Goal: Transaction & Acquisition: Purchase product/service

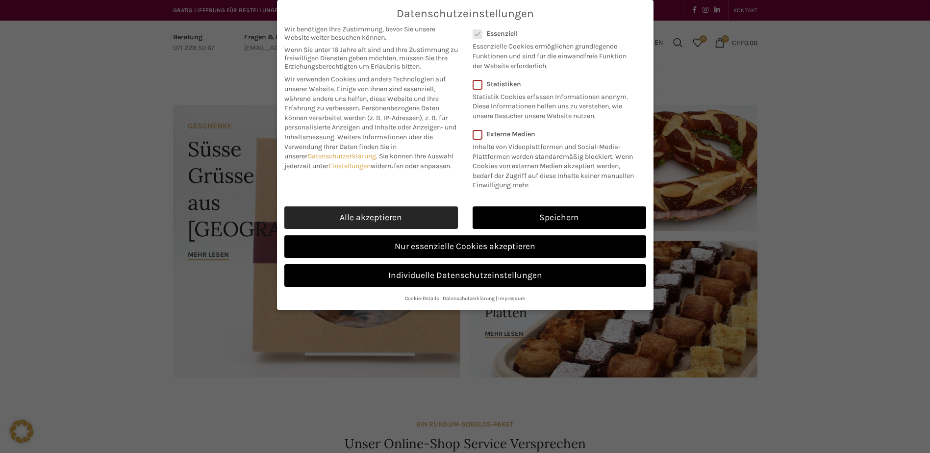
click at [338, 215] on link "Alle akzeptieren" at bounding box center [371, 217] width 174 height 23
checkbox input "true"
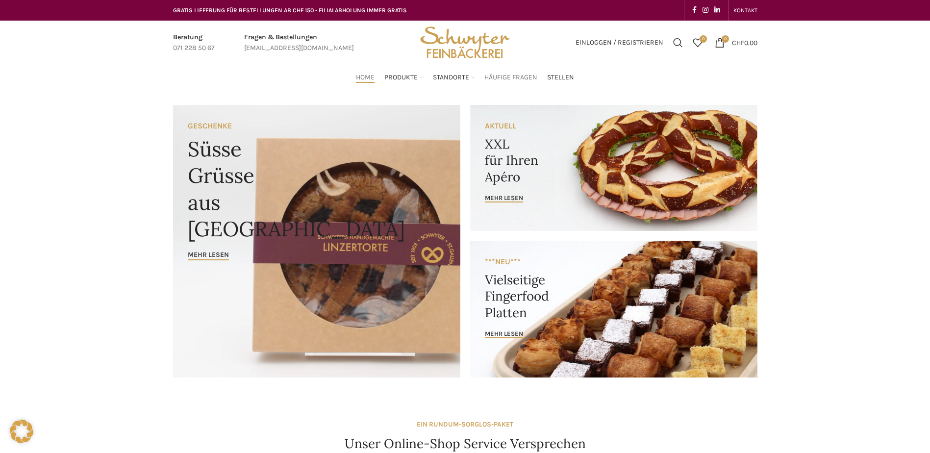
click at [498, 80] on span "Häufige Fragen" at bounding box center [510, 77] width 53 height 9
click at [676, 47] on span "Suchen" at bounding box center [678, 43] width 10 height 10
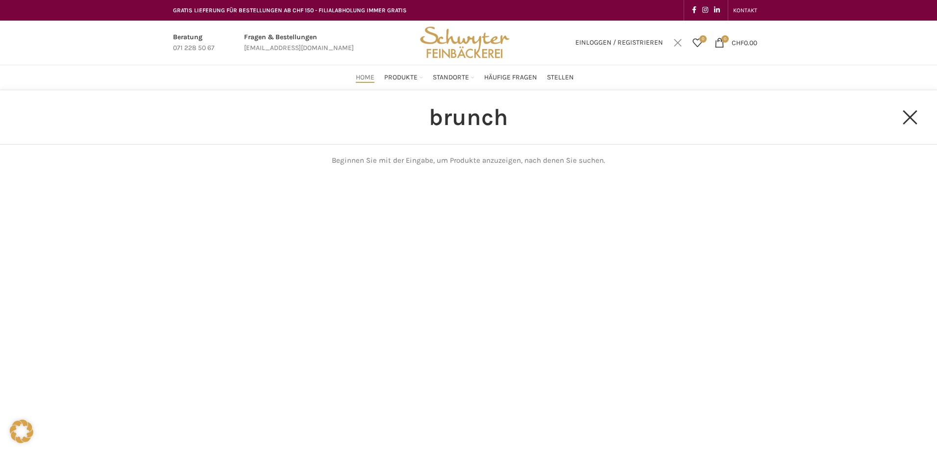
type input "brunch"
click button "Search" at bounding box center [0, 0] width 0 height 0
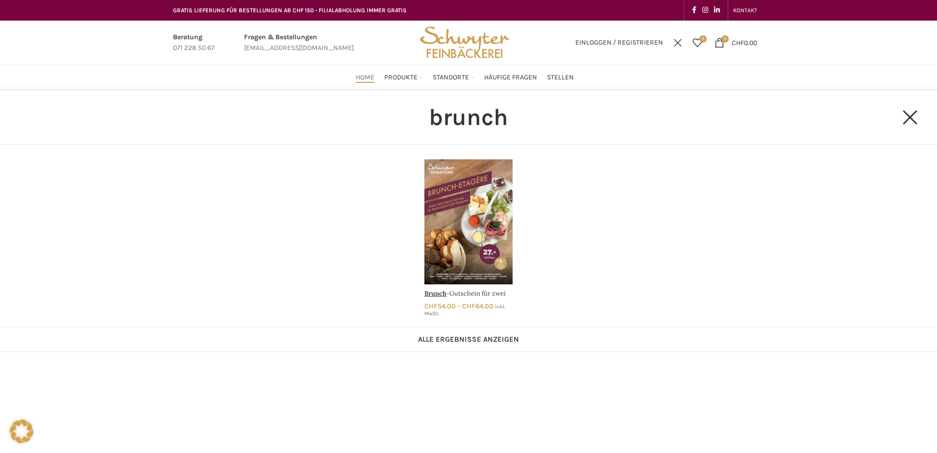
click at [480, 231] on link "Brunch-Gutschein für zwei" at bounding box center [469, 237] width 98 height 167
click at [429, 294] on link "Brunch-Gutschein für zwei" at bounding box center [469, 237] width 98 height 167
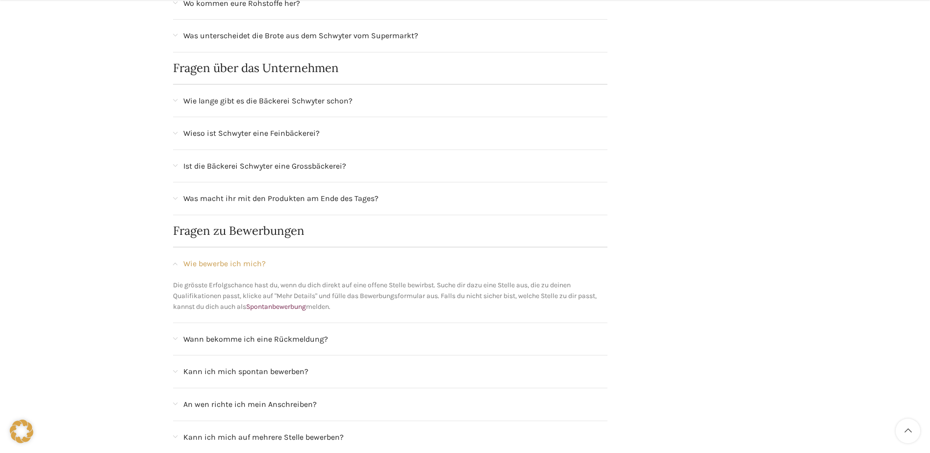
scroll to position [735, 0]
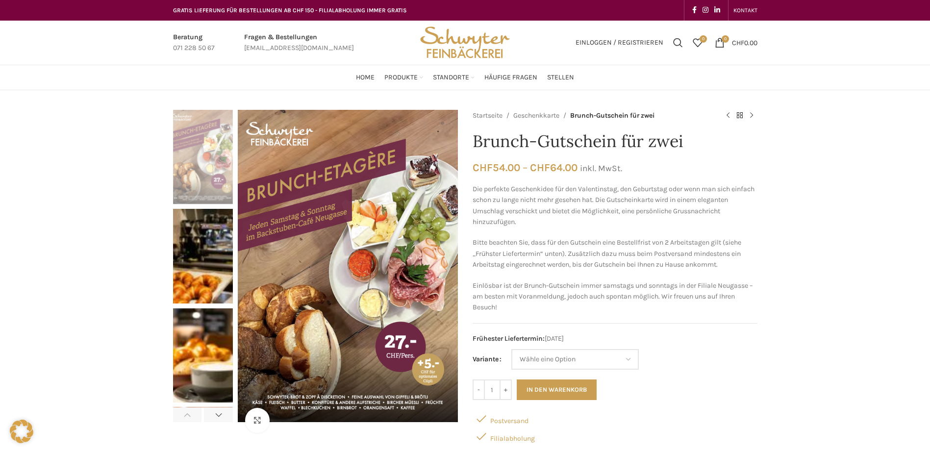
click at [199, 281] on img "2 / 8" at bounding box center [203, 256] width 60 height 94
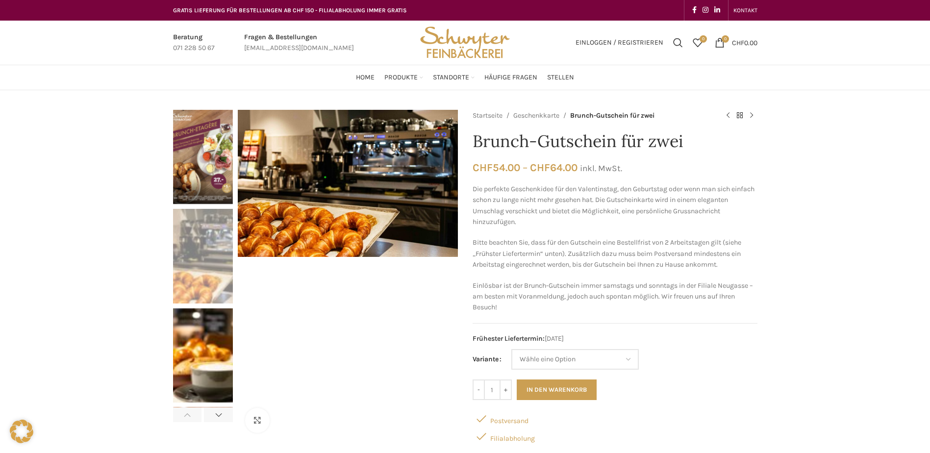
click at [212, 326] on img "3 / 8" at bounding box center [203, 355] width 60 height 94
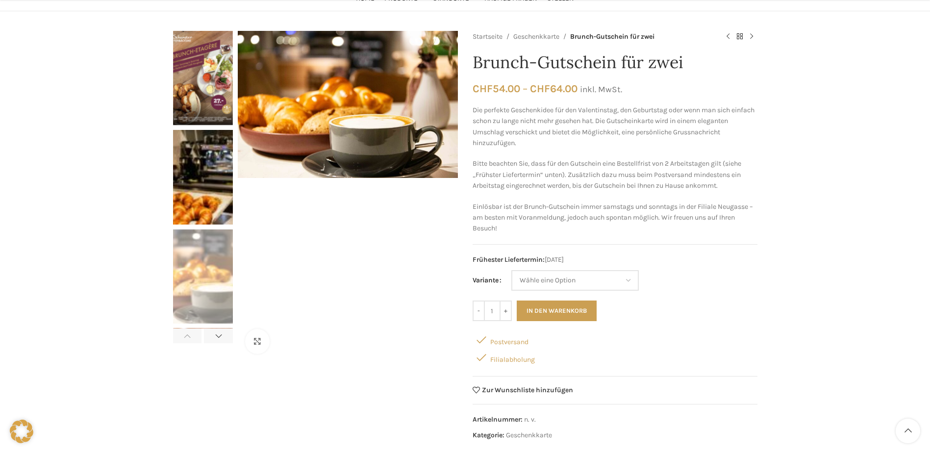
scroll to position [98, 0]
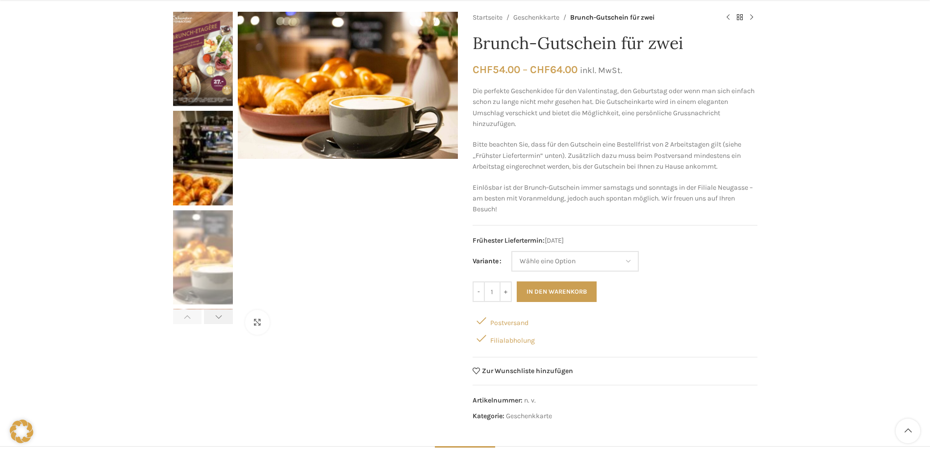
click at [220, 316] on div "Next slide" at bounding box center [218, 316] width 29 height 15
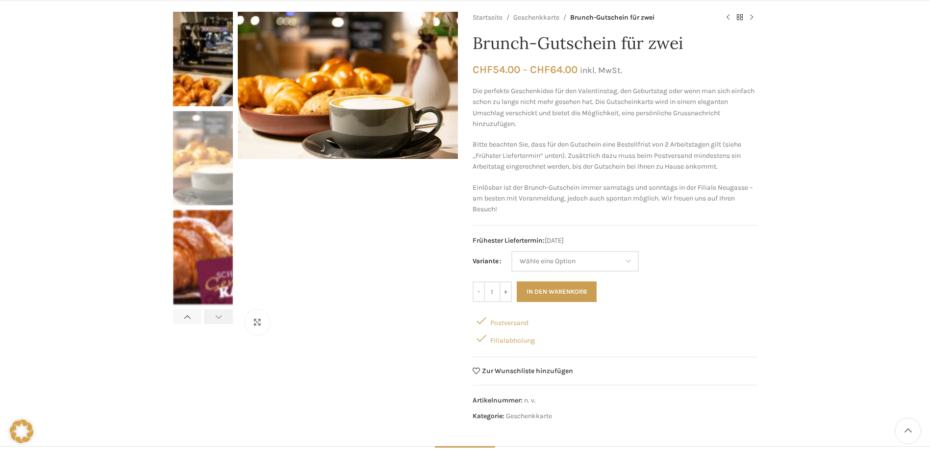
click at [220, 316] on div "Next slide" at bounding box center [218, 316] width 29 height 15
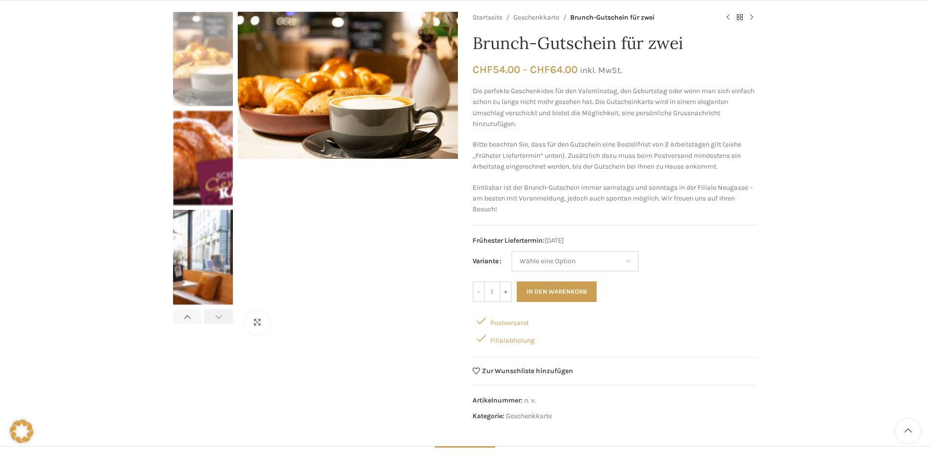
click at [220, 316] on div "Next slide" at bounding box center [218, 316] width 29 height 15
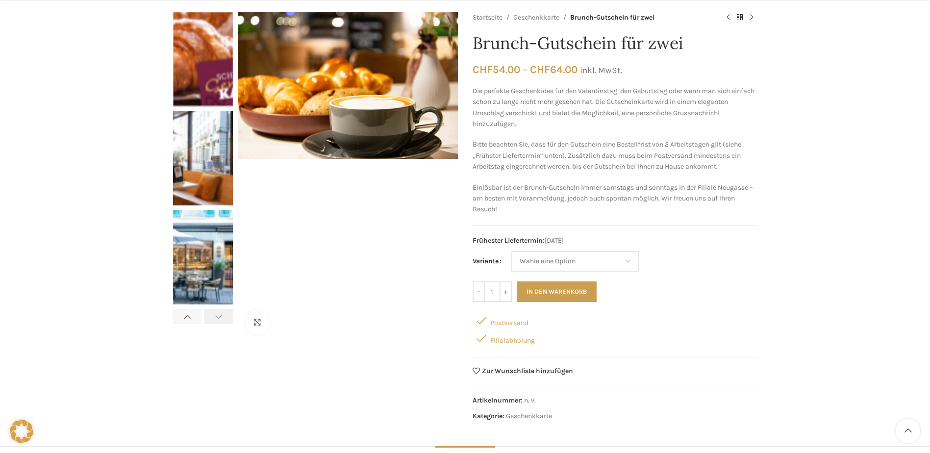
click at [220, 316] on div "Next slide" at bounding box center [218, 316] width 29 height 15
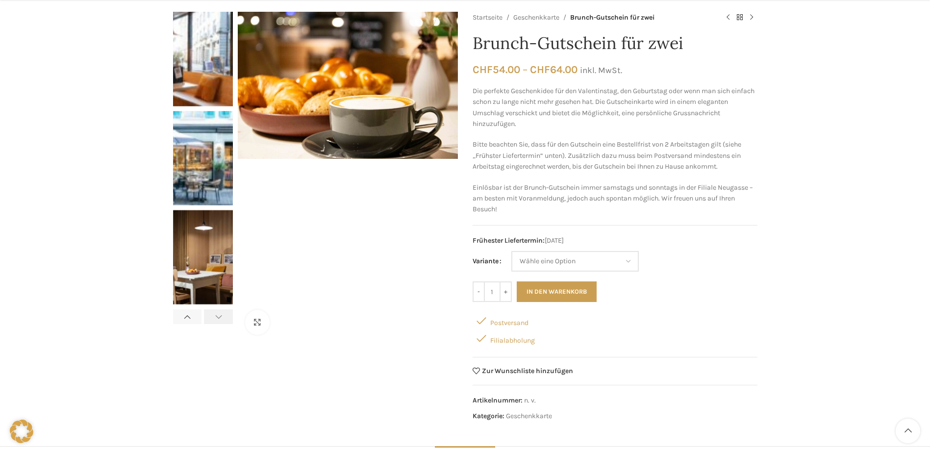
click at [220, 316] on div "Next slide" at bounding box center [218, 316] width 29 height 15
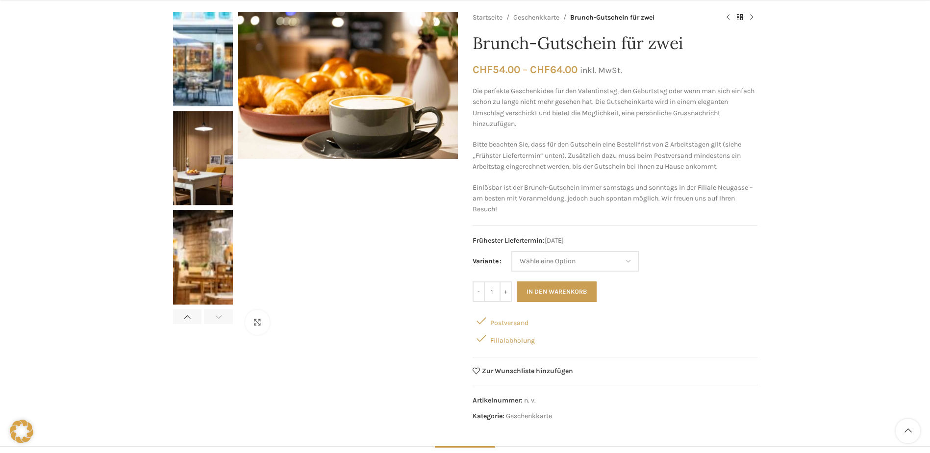
click at [220, 316] on div "Next slide" at bounding box center [218, 316] width 29 height 15
click at [419, 342] on div at bounding box center [348, 342] width 220 height 0
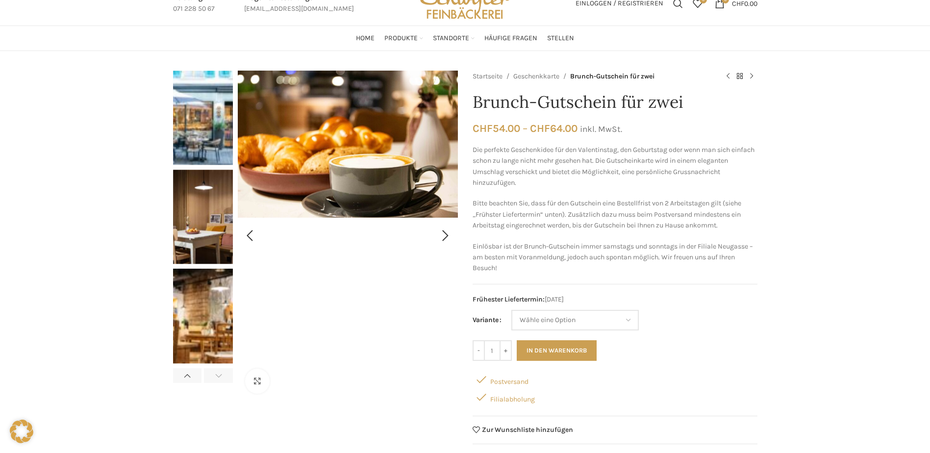
scroll to position [0, 0]
